Goal: Use online tool/utility

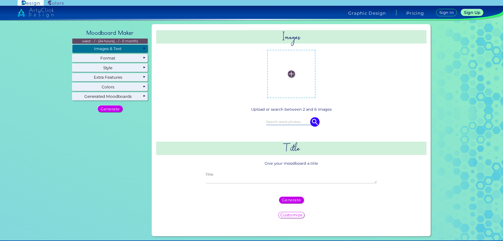
click at [273, 177] on textarea "Title" at bounding box center [291, 180] width 171 height 6
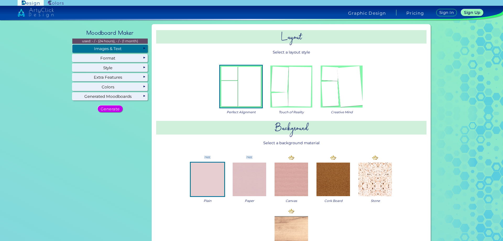
type textarea "music"
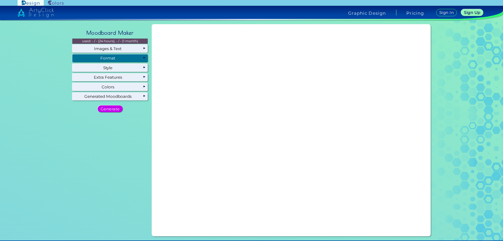
click at [121, 61] on div "Format" at bounding box center [110, 58] width 76 height 8
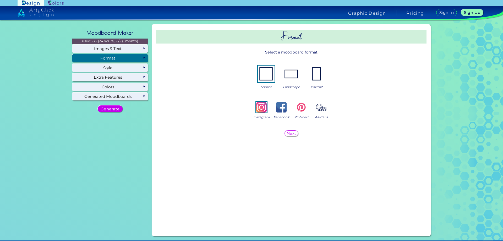
click at [291, 76] on img at bounding box center [291, 74] width 17 height 17
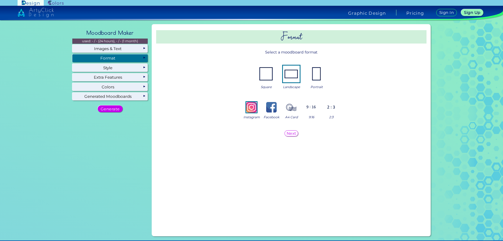
click at [310, 105] on img at bounding box center [311, 107] width 10 height 10
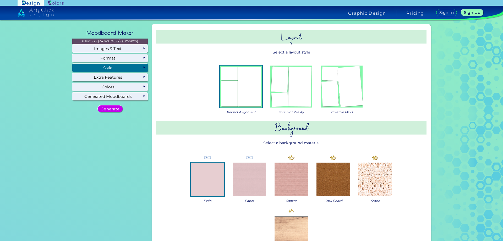
click at [116, 69] on div "Style" at bounding box center [110, 68] width 76 height 8
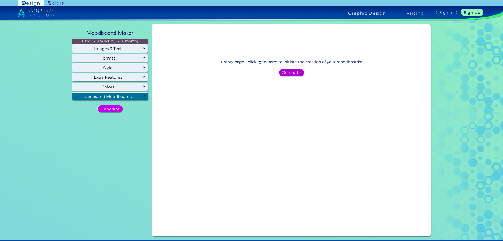
click at [300, 71] on div "Generate" at bounding box center [291, 72] width 23 height 6
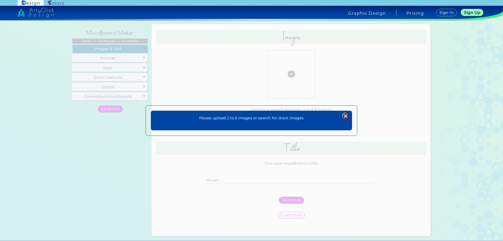
click at [347, 114] on img at bounding box center [346, 116] width 6 height 6
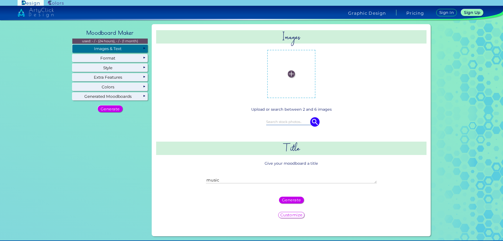
click at [292, 74] on img at bounding box center [291, 74] width 7 height 7
click at [0, 0] on input "file" at bounding box center [0, 0] width 0 height 0
click at [292, 99] on div "non-dominant" at bounding box center [318, 74] width 52 height 52
click at [286, 96] on img at bounding box center [289, 97] width 7 height 7
drag, startPoint x: 261, startPoint y: 78, endPoint x: 264, endPoint y: 71, distance: 7.1
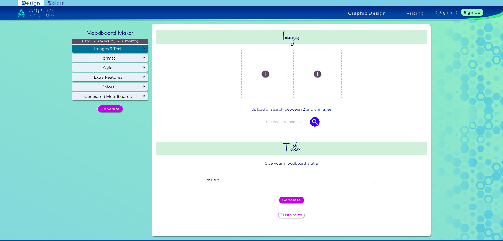
drag, startPoint x: 264, startPoint y: 71, endPoint x: 193, endPoint y: 131, distance: 92.7
click at [194, 122] on div "Upload or search between 2 and 6 images any any" at bounding box center [291, 121] width 271 height 35
click at [260, 71] on label at bounding box center [265, 73] width 43 height 43
click at [0, 0] on input "file" at bounding box center [0, 0] width 0 height 0
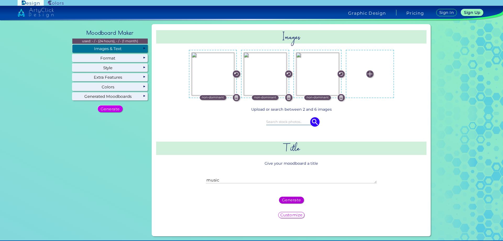
click at [289, 200] on h5 "Generate" at bounding box center [291, 200] width 19 height 4
